Goal: Find specific page/section: Find specific page/section

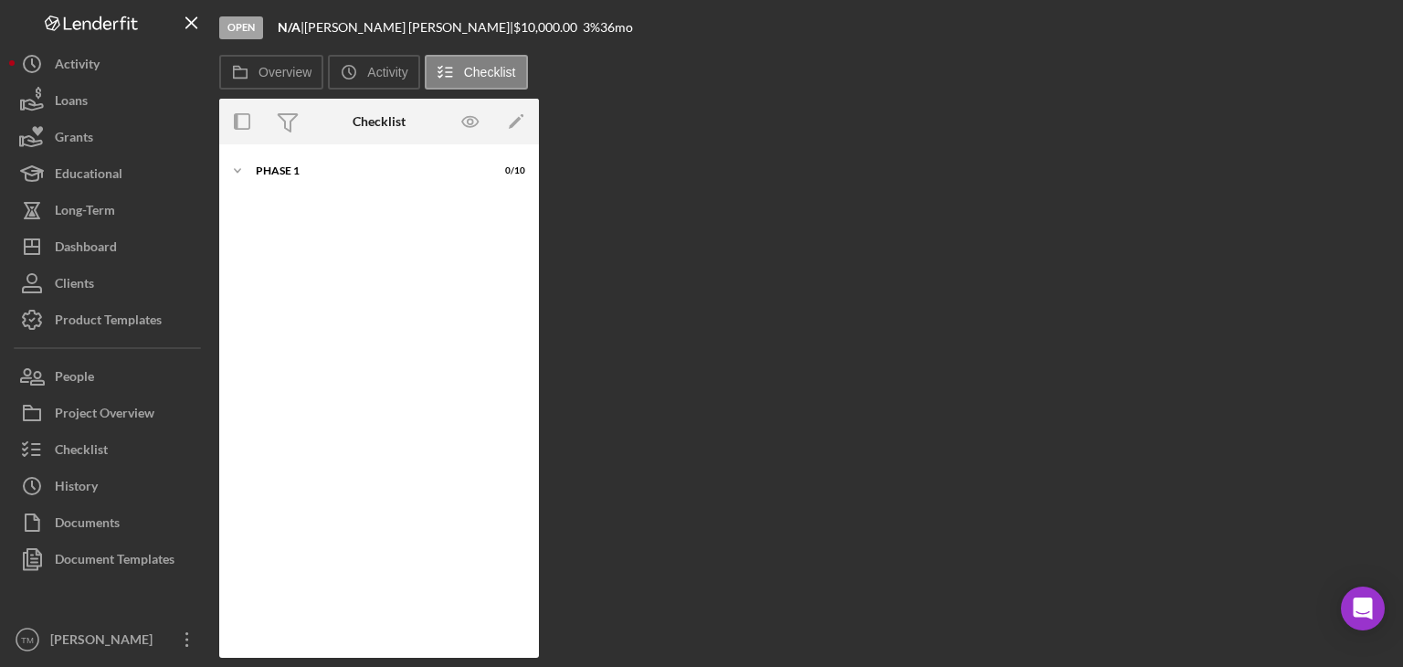
click at [90, 247] on div "Dashboard" at bounding box center [86, 248] width 62 height 41
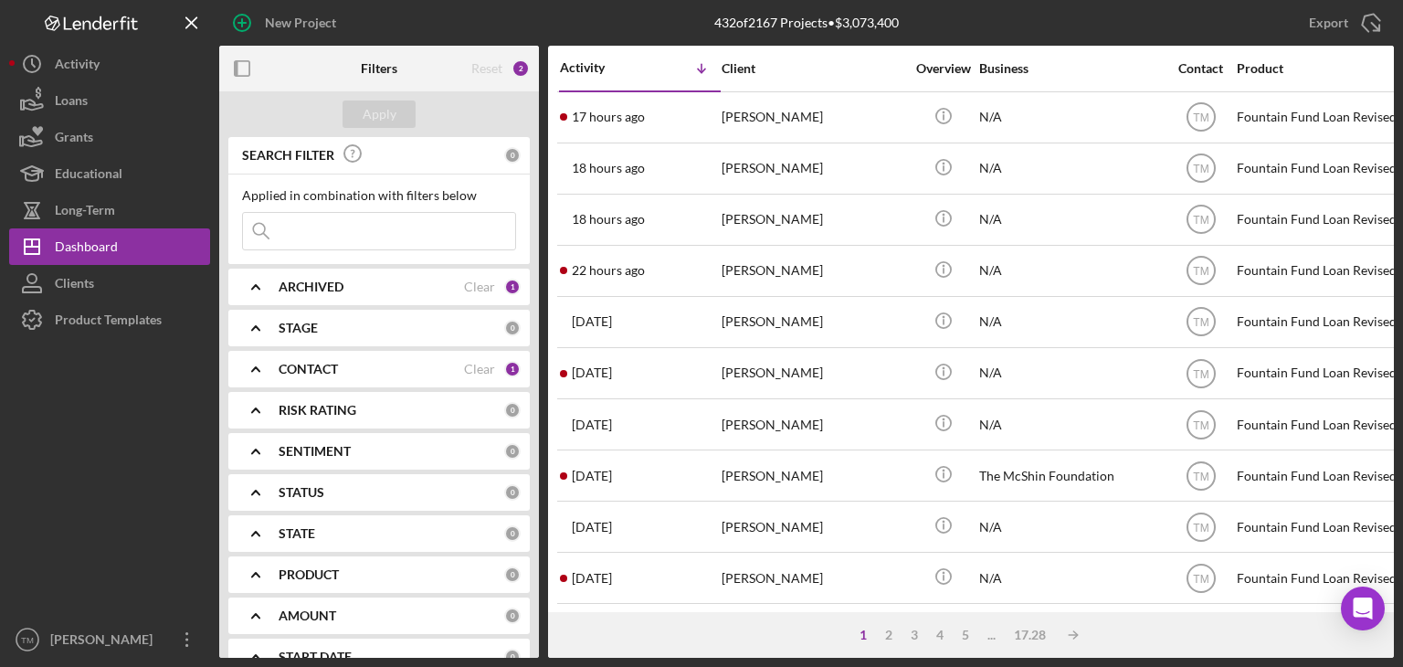
click at [308, 230] on input at bounding box center [379, 231] width 272 height 37
type input "[PERSON_NAME]"
click at [369, 117] on div "Apply" at bounding box center [380, 113] width 34 height 27
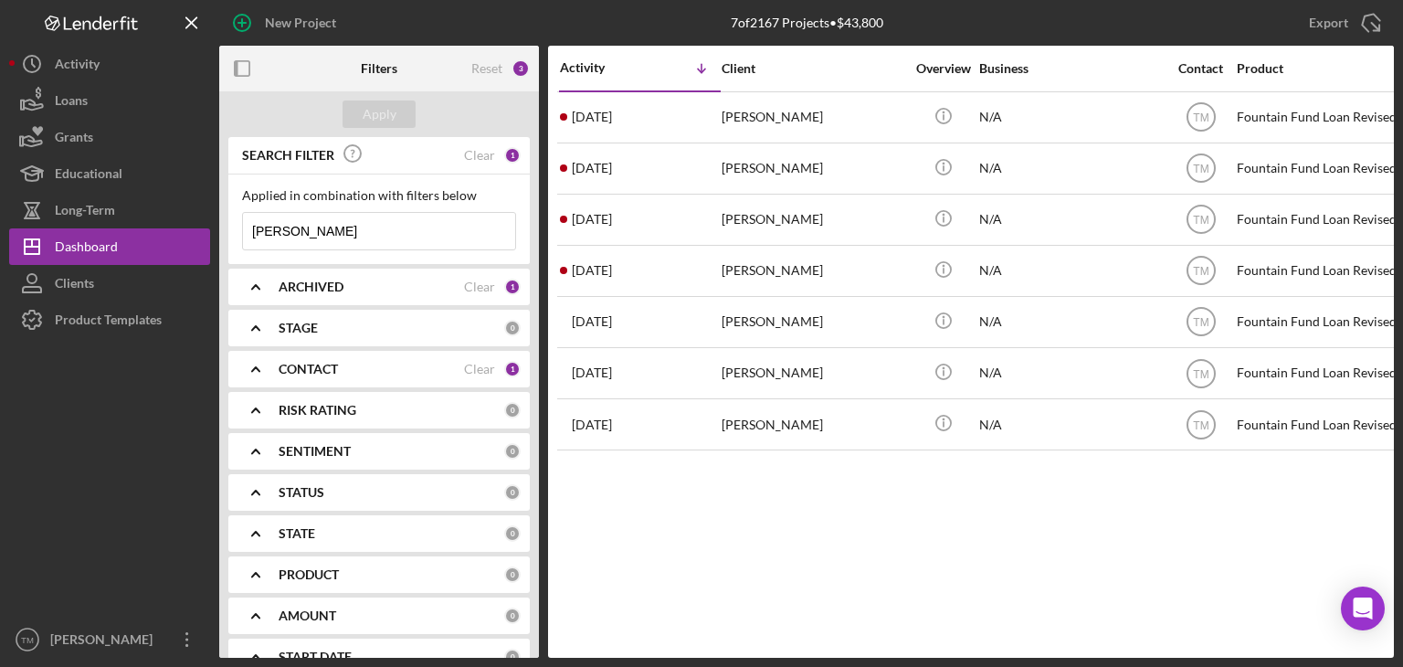
click at [799, 110] on div "[PERSON_NAME]" at bounding box center [812, 117] width 183 height 48
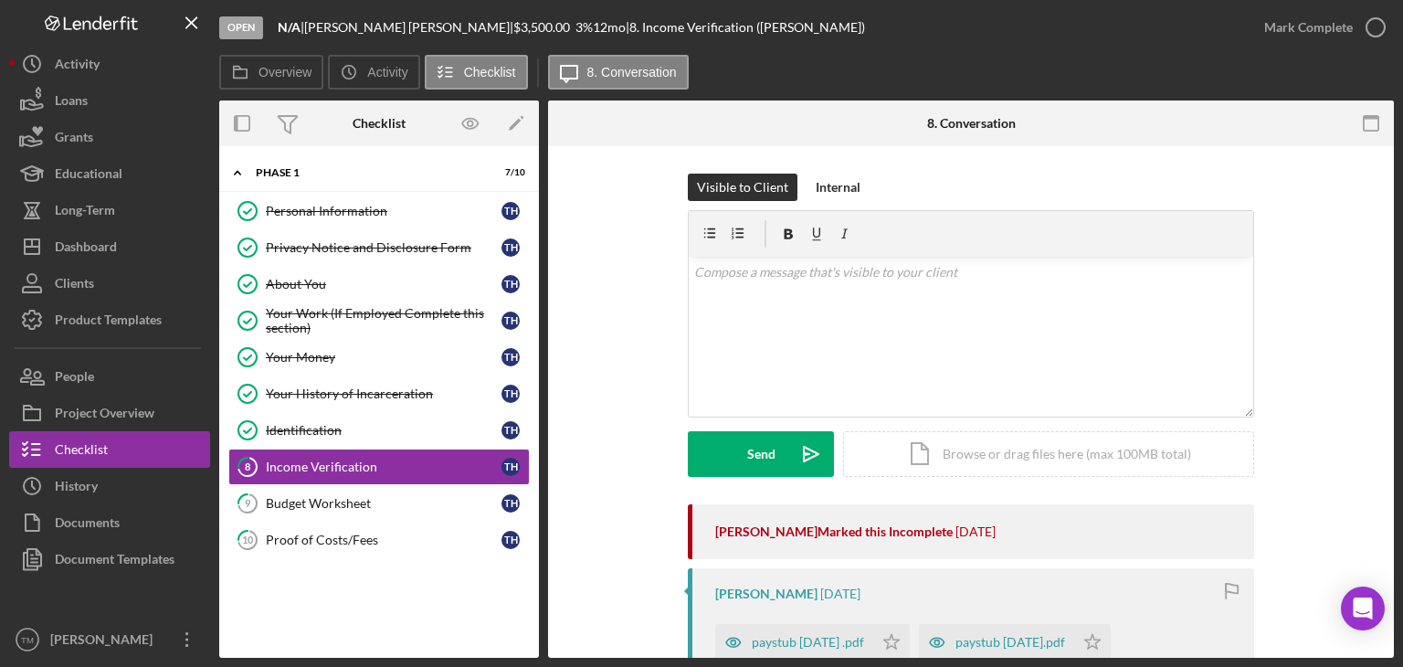
click at [94, 373] on button "People" at bounding box center [109, 376] width 201 height 37
